Goal: Task Accomplishment & Management: Use online tool/utility

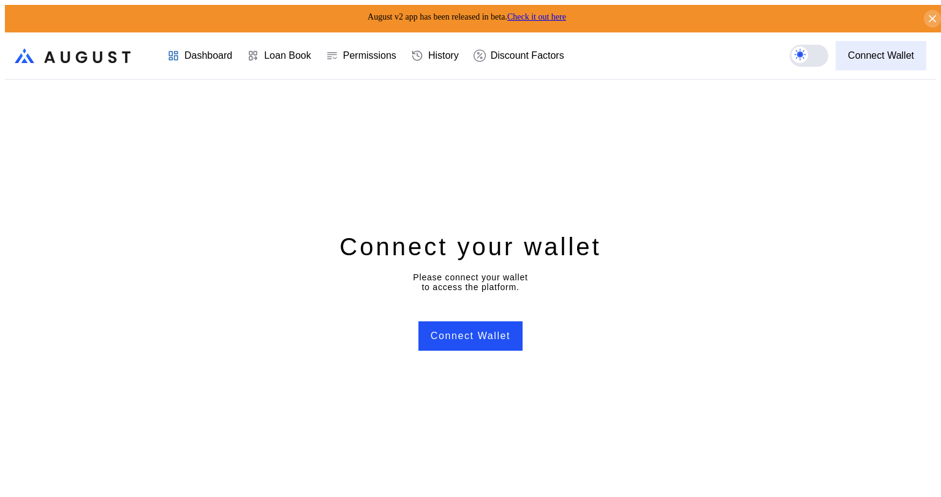
click at [882, 50] on div "Connect Wallet" at bounding box center [881, 55] width 66 height 11
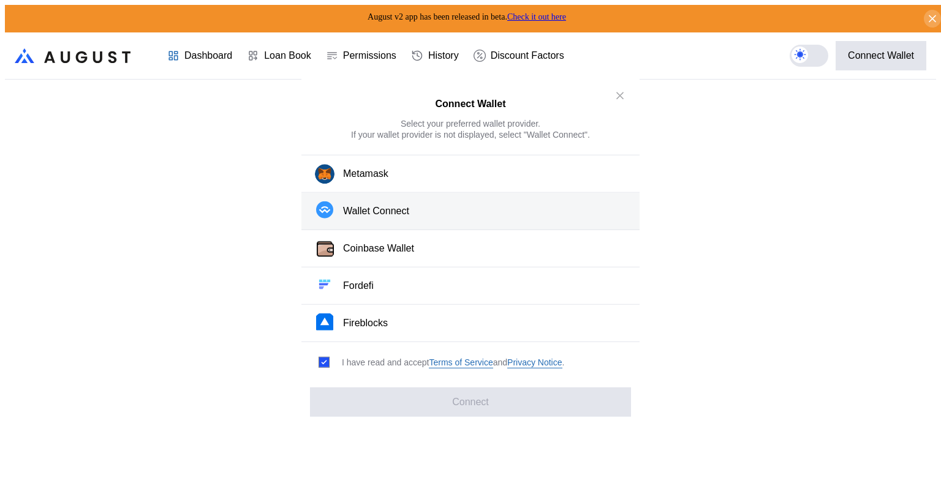
click at [397, 217] on div "Wallet Connect" at bounding box center [376, 211] width 66 height 13
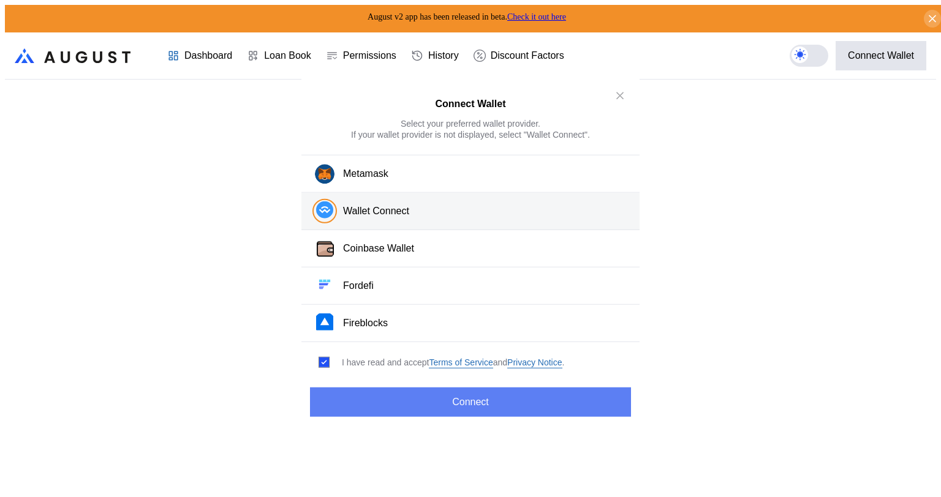
click at [490, 392] on button "Connect" at bounding box center [470, 401] width 321 height 29
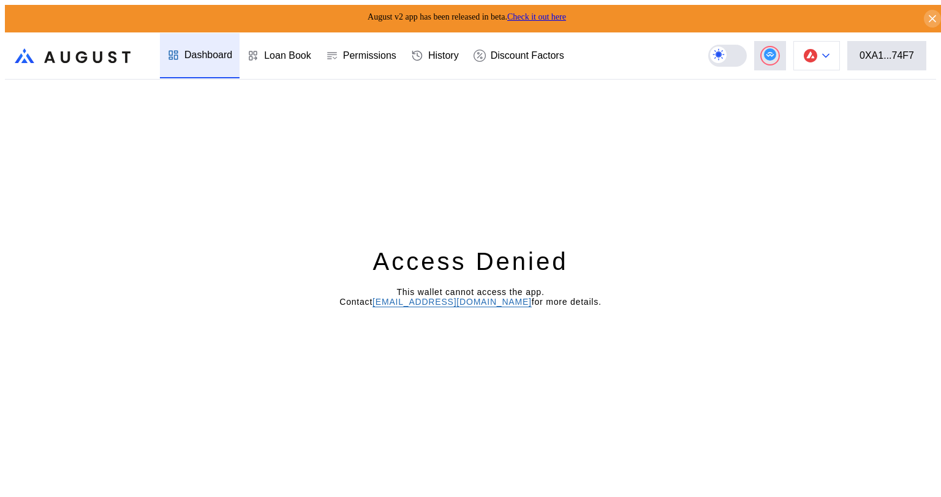
click at [829, 55] on icon at bounding box center [826, 56] width 6 height 3
click at [866, 112] on div "Access Denied This wallet cannot access the app. Contact [EMAIL_ADDRESS][DOMAIN…" at bounding box center [470, 291] width 931 height 423
click at [887, 50] on div "0XA1...74F7" at bounding box center [886, 55] width 55 height 11
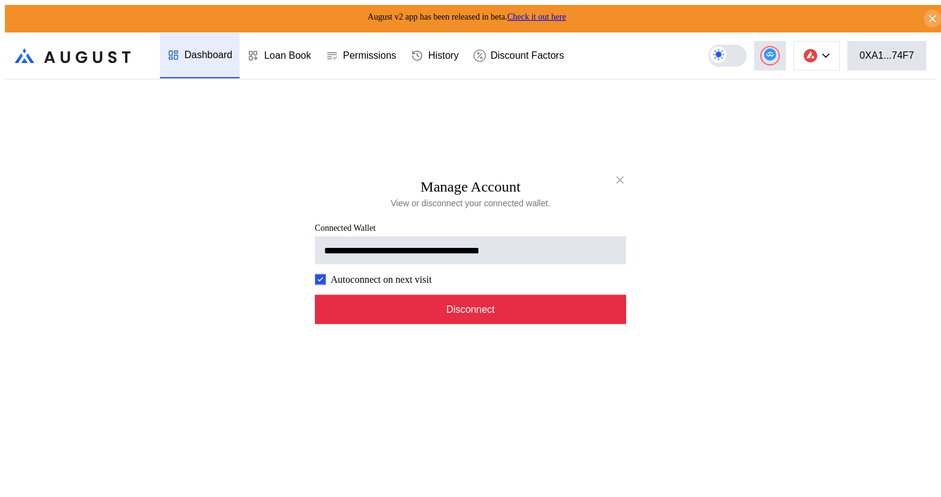
click at [516, 318] on button "Disconnect" at bounding box center [470, 309] width 311 height 29
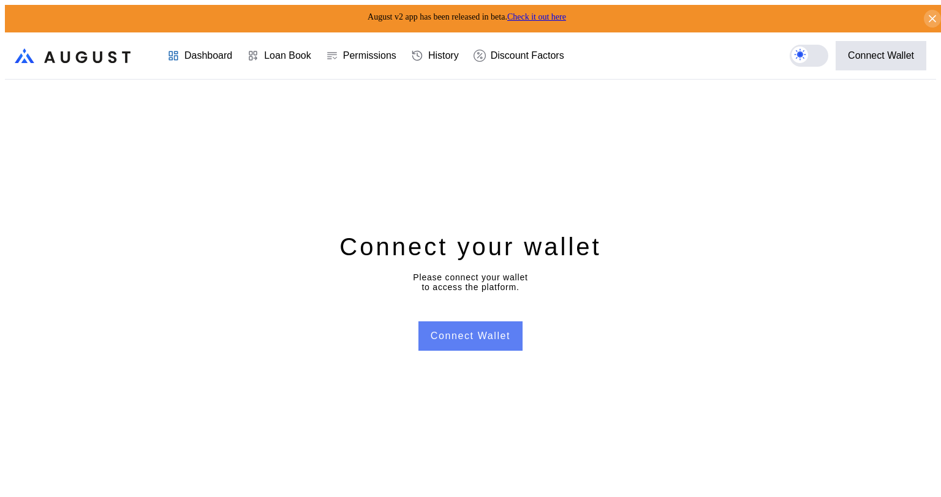
click at [474, 334] on button "Connect Wallet" at bounding box center [470, 336] width 104 height 29
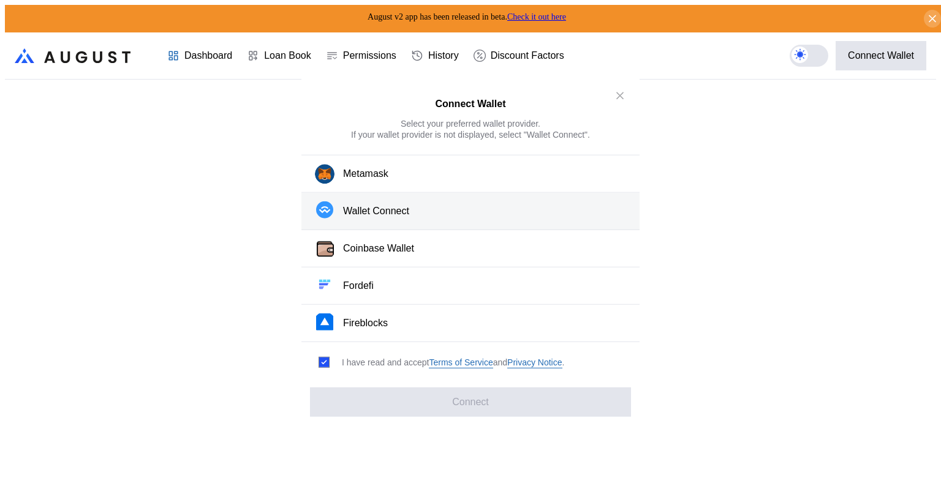
click at [404, 213] on div "Wallet Connect" at bounding box center [376, 211] width 66 height 13
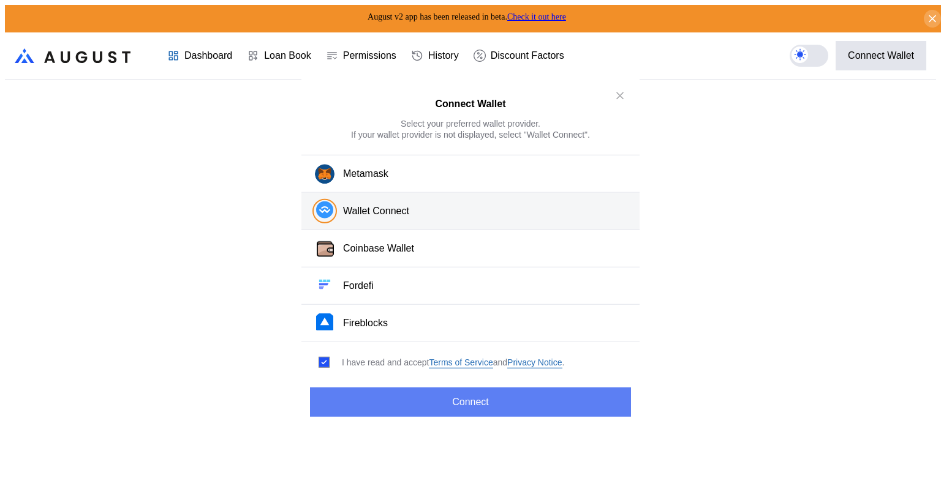
click at [481, 398] on button "Connect" at bounding box center [470, 401] width 321 height 29
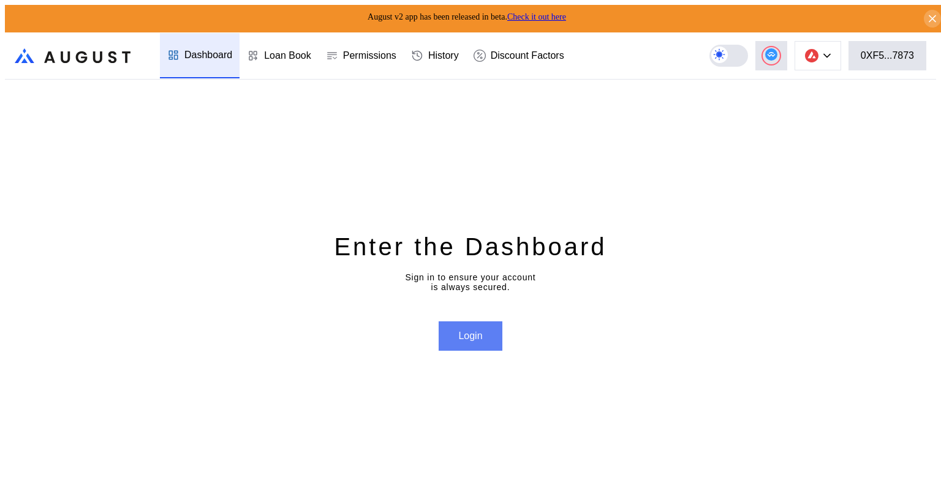
click at [480, 334] on button "Login" at bounding box center [470, 336] width 63 height 29
click at [412, 125] on div "Enter the Dashboard Sign in to ensure your account is always secured. Login" at bounding box center [470, 291] width 931 height 423
